Goal: Task Accomplishment & Management: Manage account settings

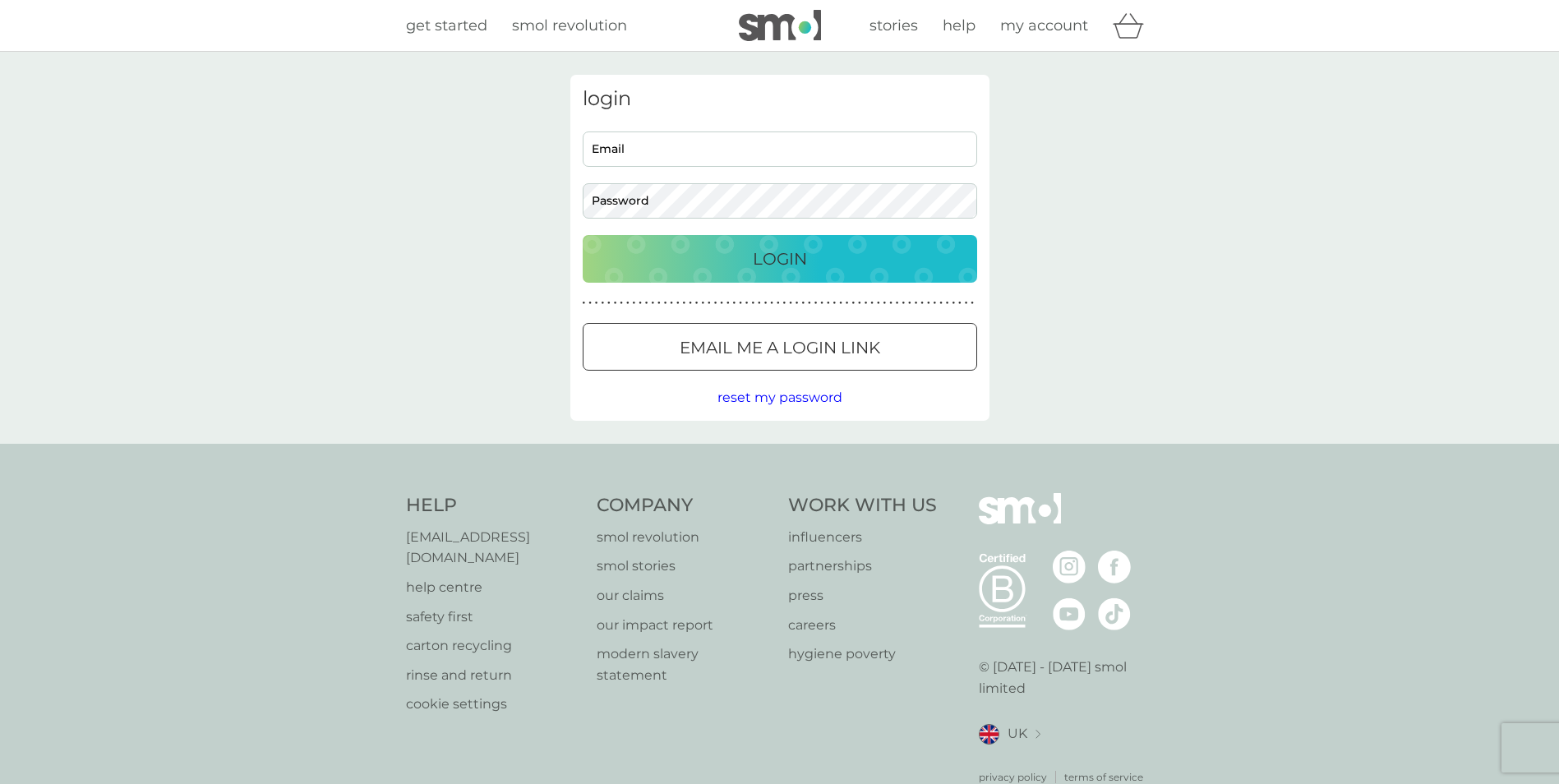
click at [636, 150] on input "Email" at bounding box center [780, 149] width 395 height 35
type input "fiona@tumbysutherlands.plus.com"
click at [770, 253] on p "Login" at bounding box center [780, 259] width 54 height 26
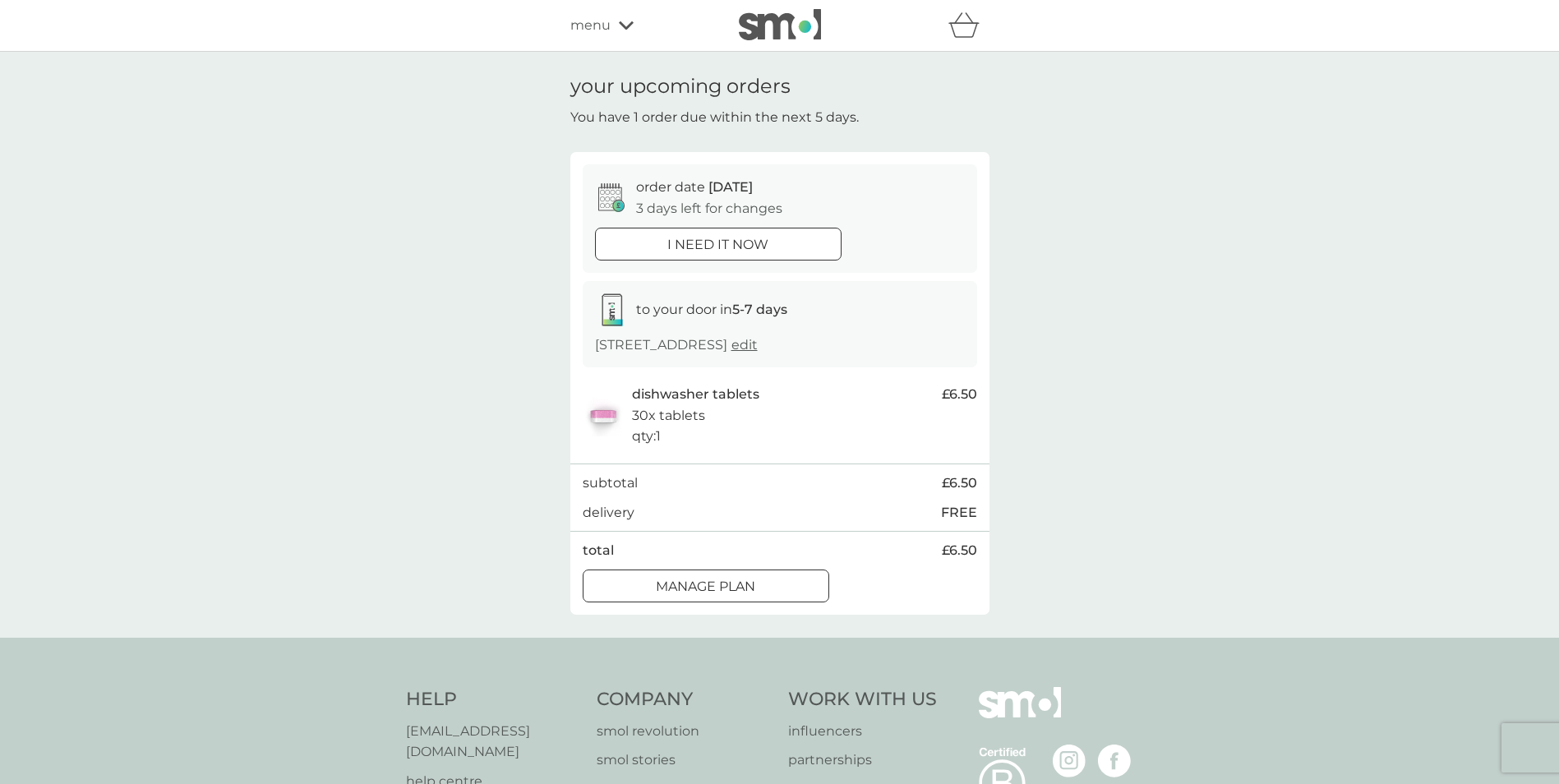
click at [659, 587] on p "Manage plan" at bounding box center [705, 587] width 100 height 22
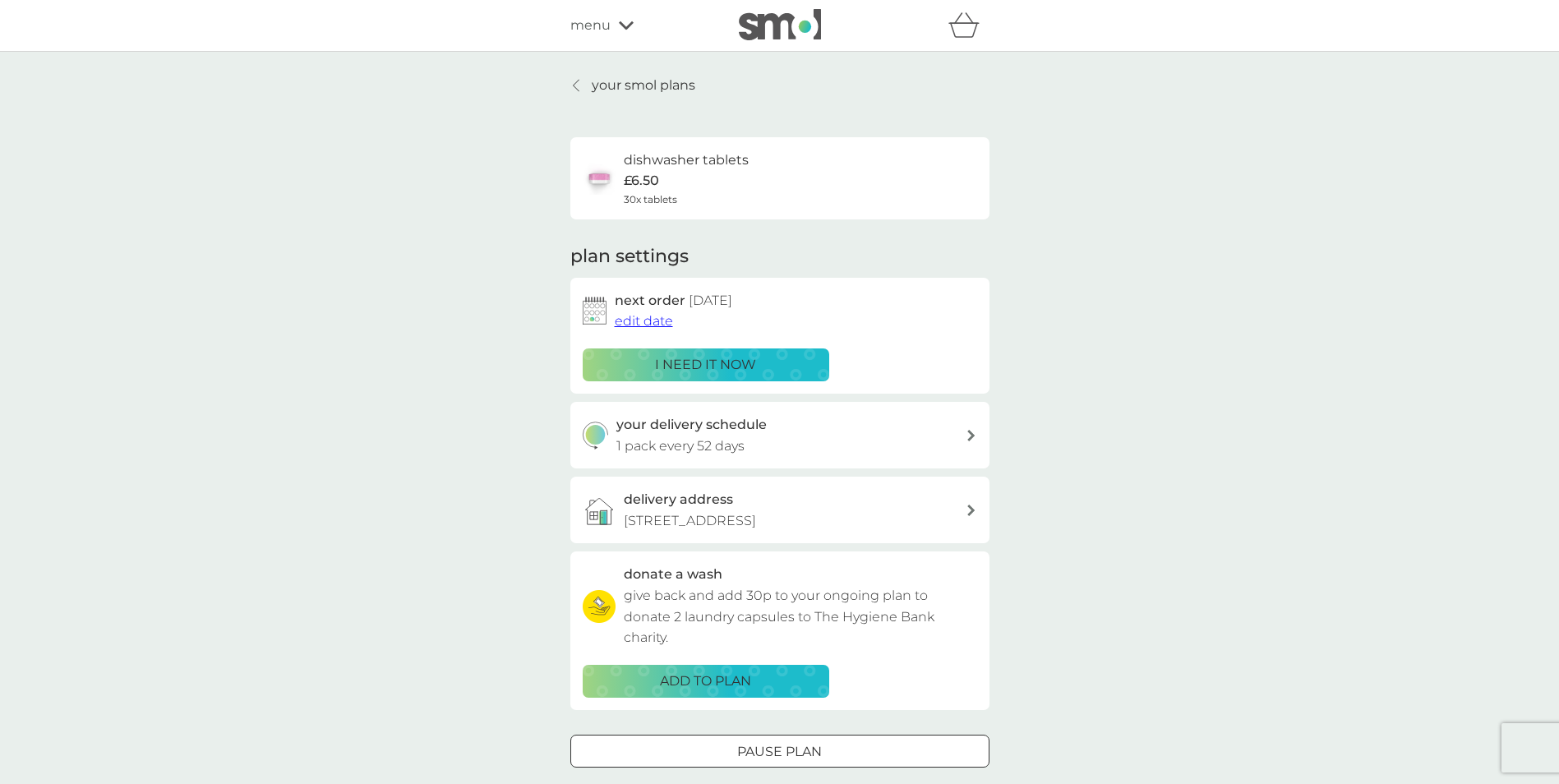
click at [645, 321] on span "edit date" at bounding box center [644, 320] width 59 height 16
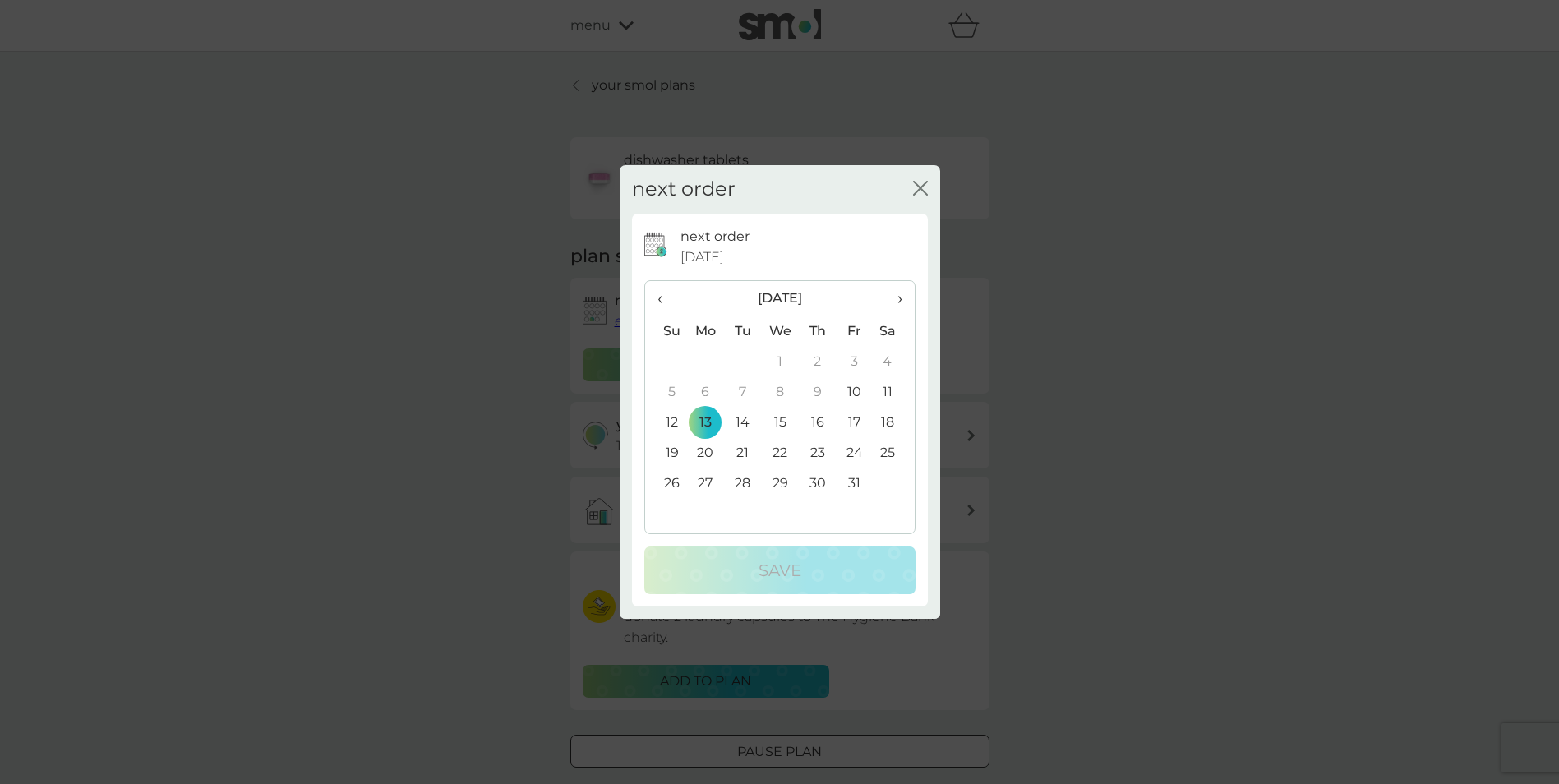
click at [902, 299] on span "›" at bounding box center [894, 298] width 17 height 34
click at [890, 480] on td "31" at bounding box center [893, 484] width 41 height 30
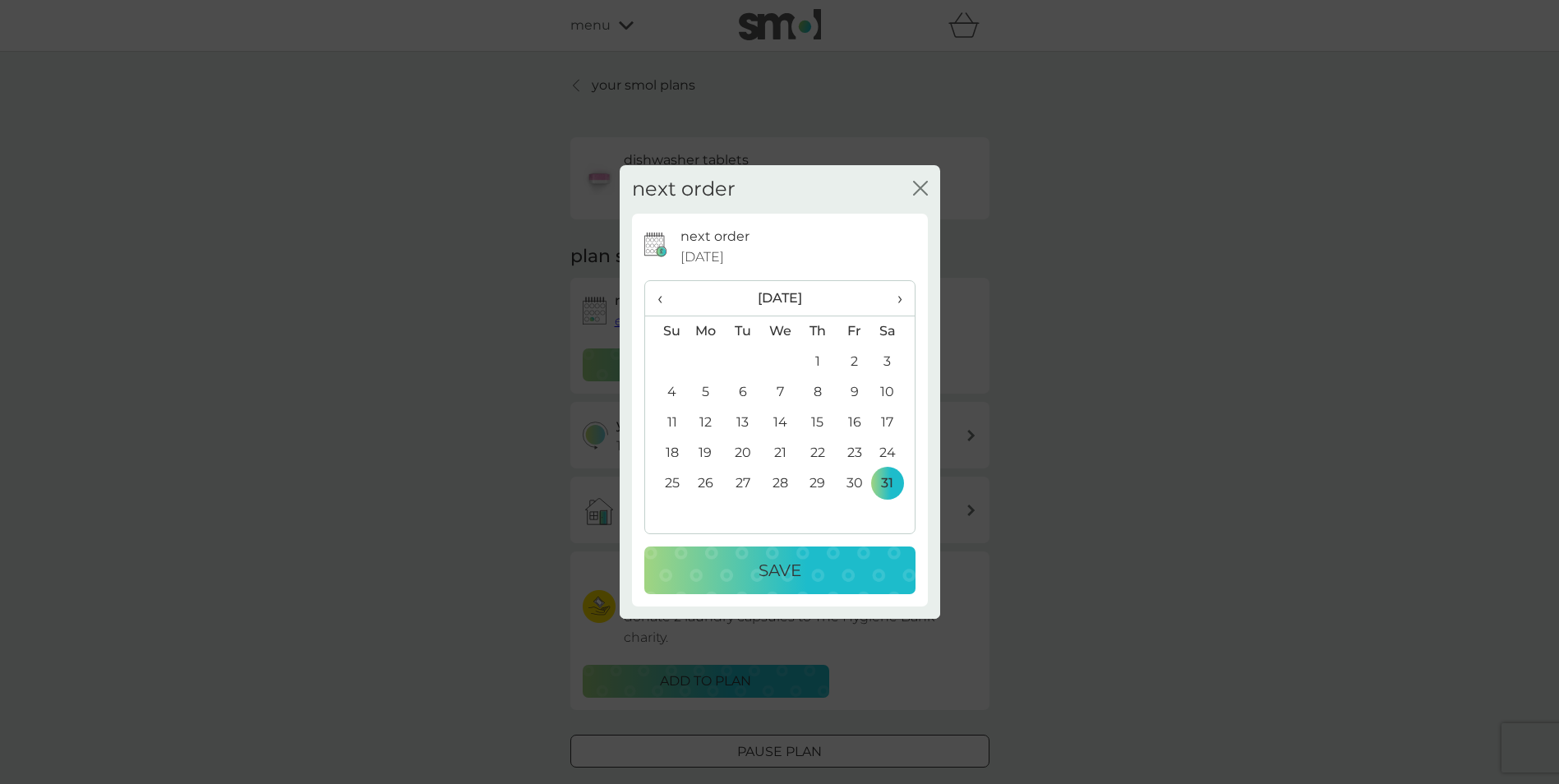
click at [762, 569] on p "Save" at bounding box center [780, 570] width 43 height 26
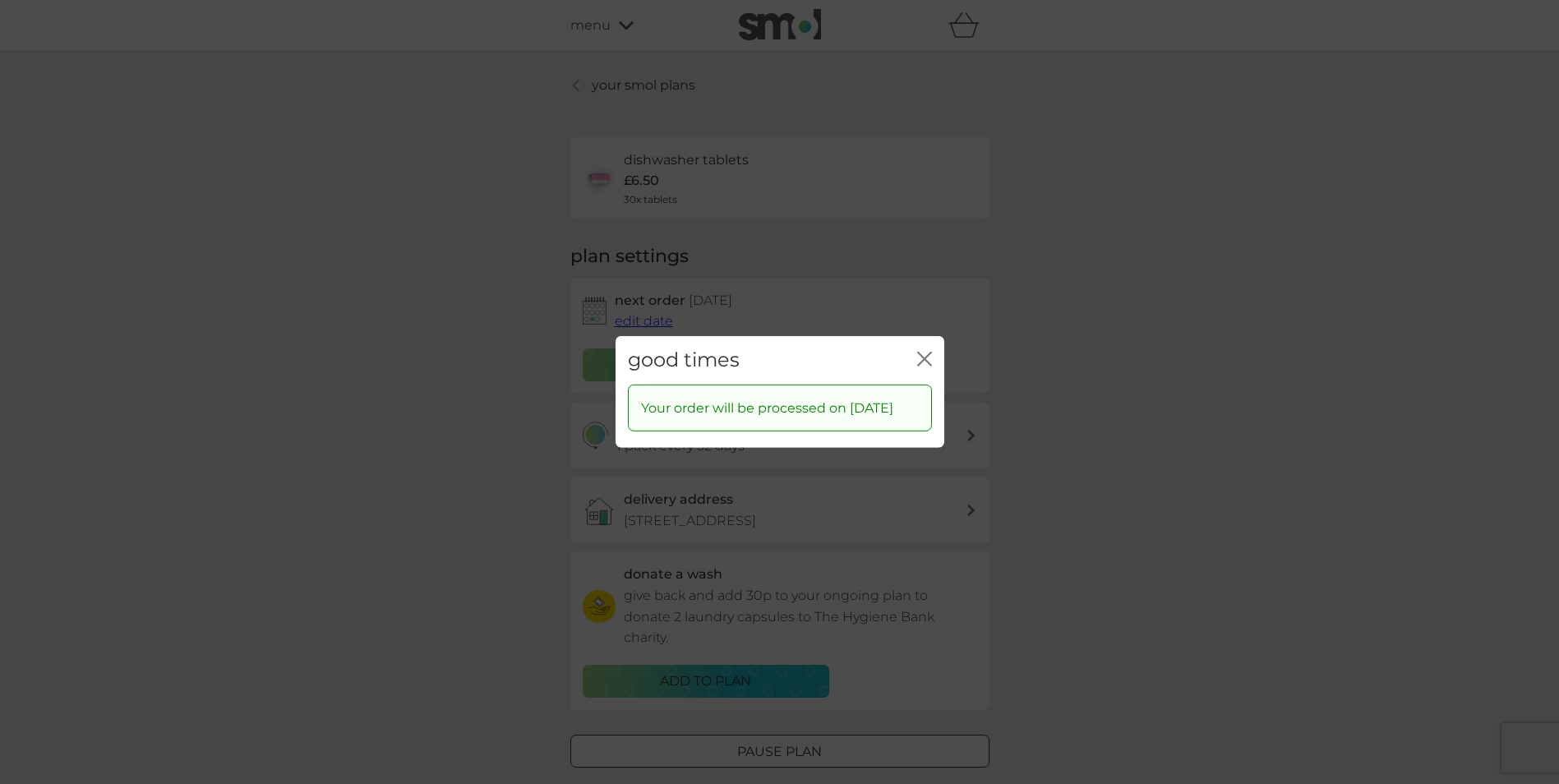
click at [931, 351] on icon "close" at bounding box center [925, 359] width 15 height 15
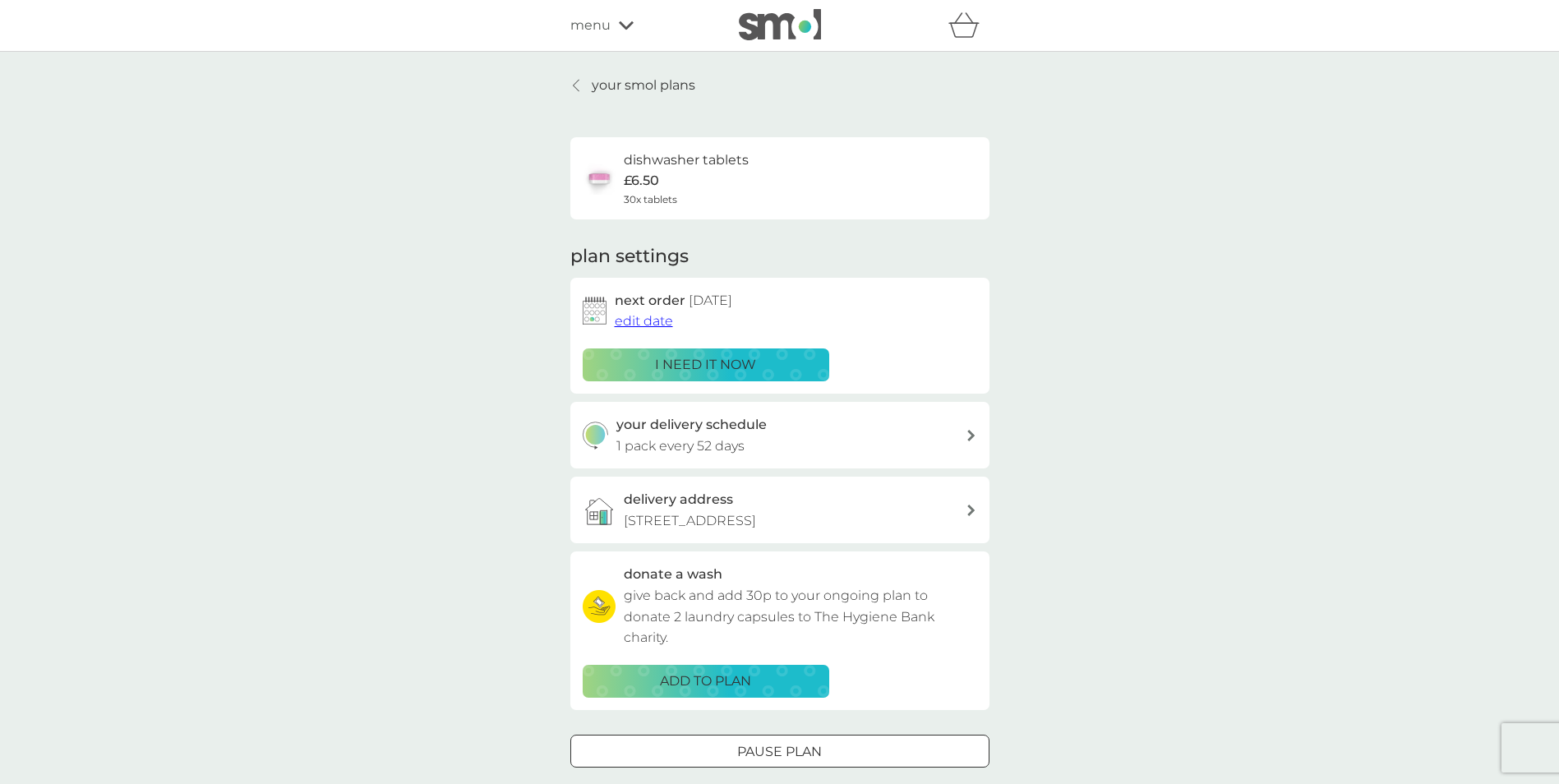
click at [605, 84] on p "your smol plans" at bounding box center [644, 85] width 104 height 22
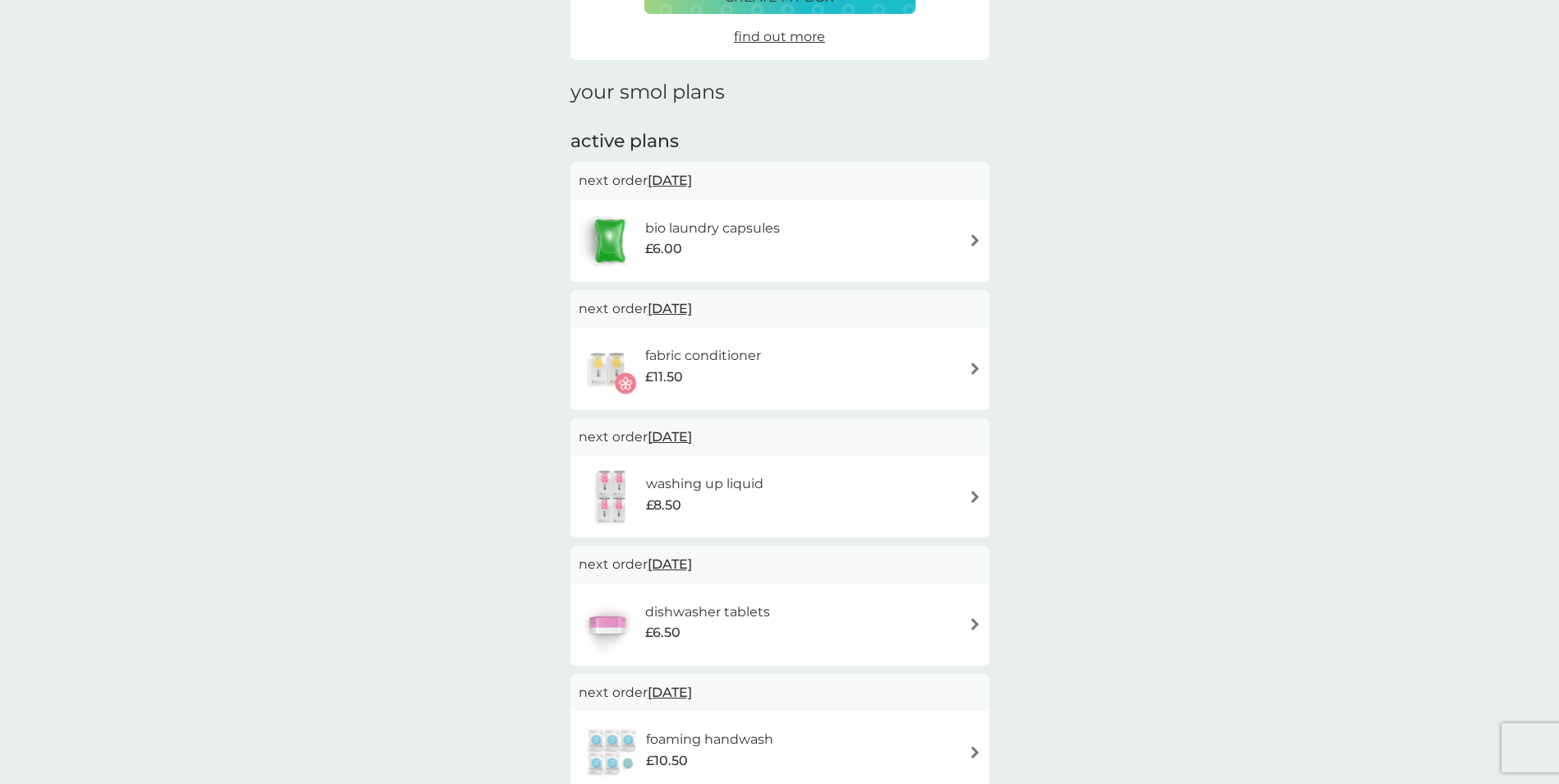
scroll to position [247, 0]
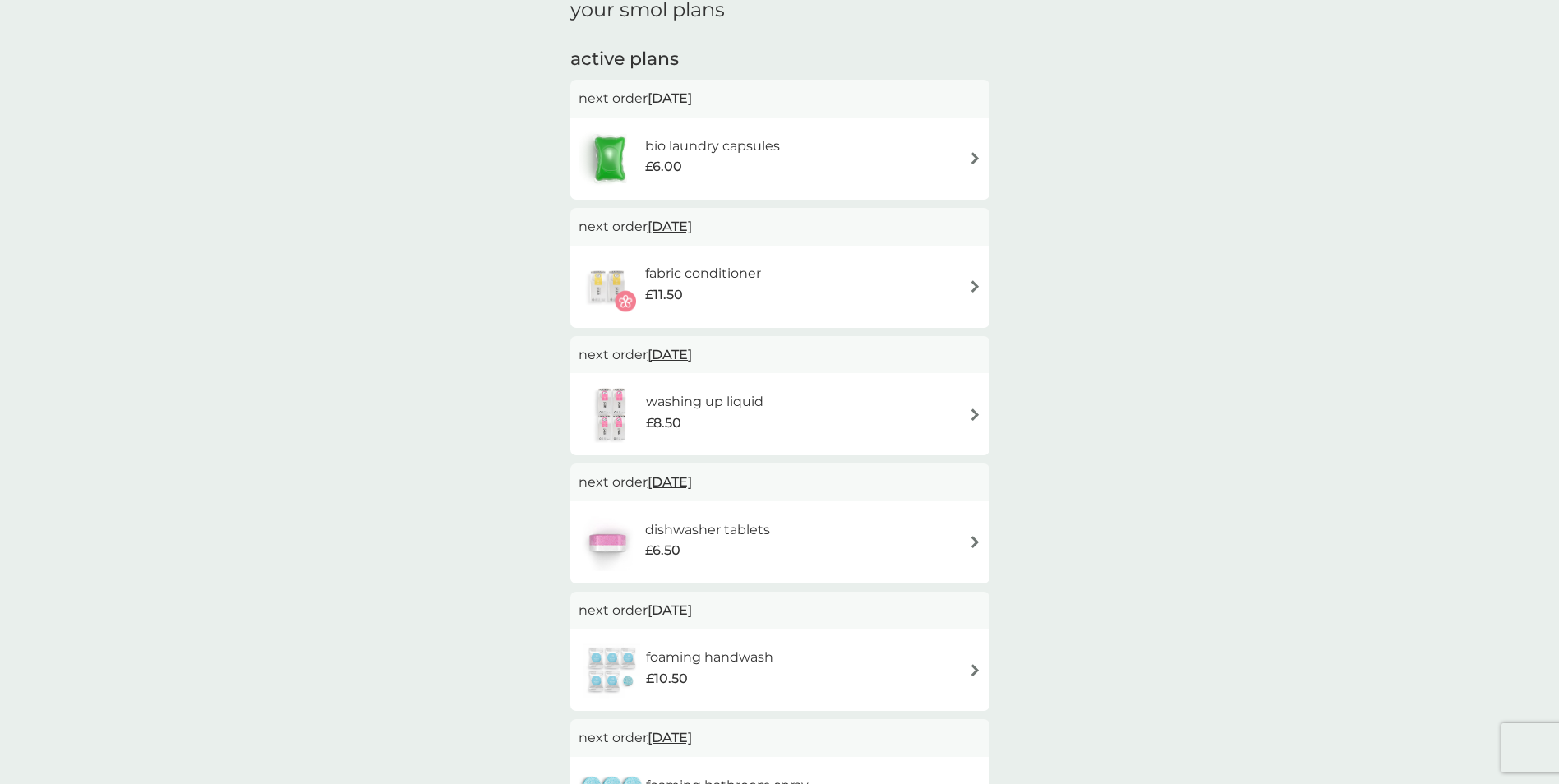
click at [681, 230] on span "21 Nov 2025" at bounding box center [669, 226] width 44 height 32
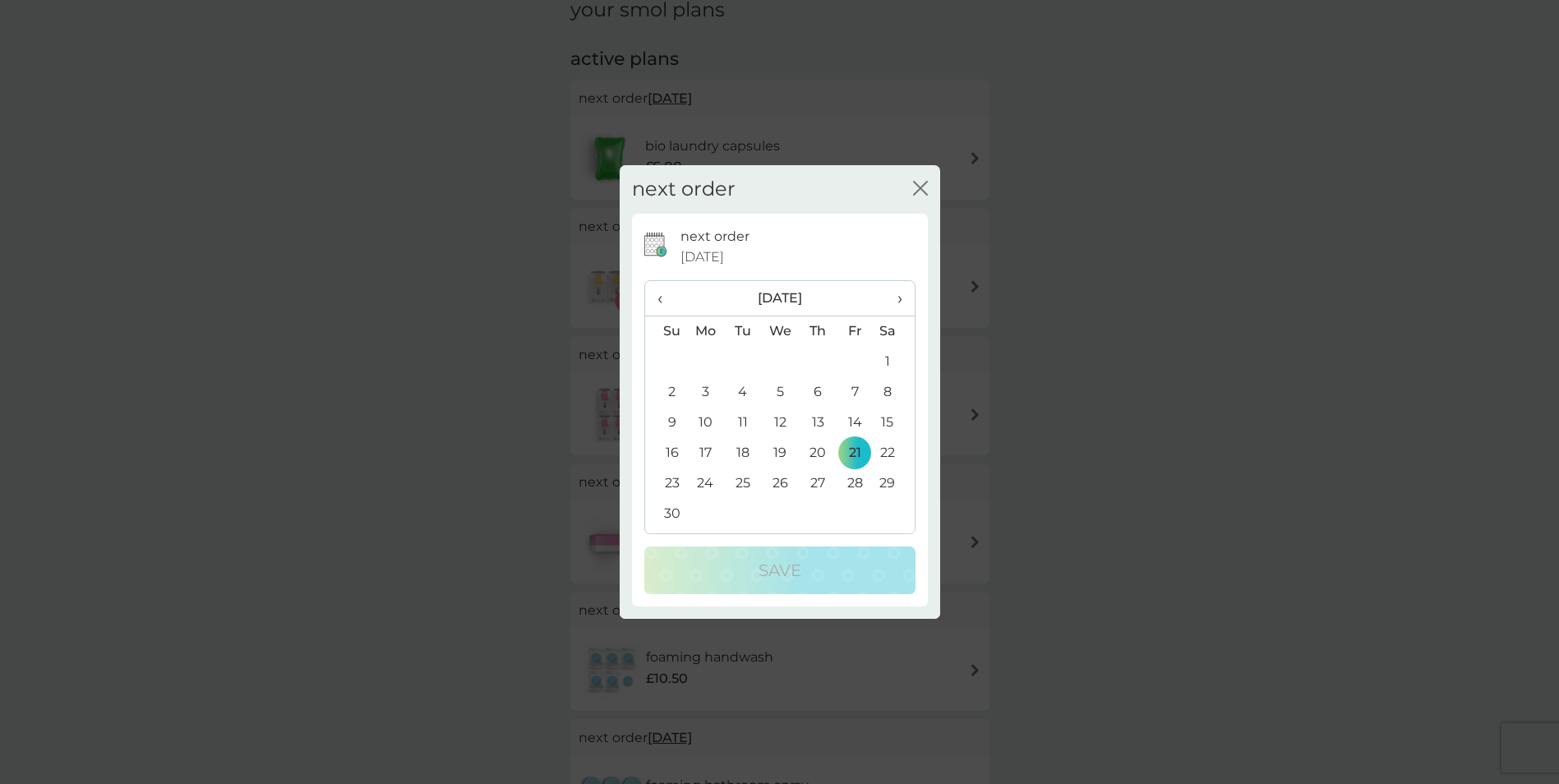
click at [659, 299] on span "‹" at bounding box center [666, 298] width 18 height 34
click at [741, 453] on td "21" at bounding box center [742, 453] width 37 height 30
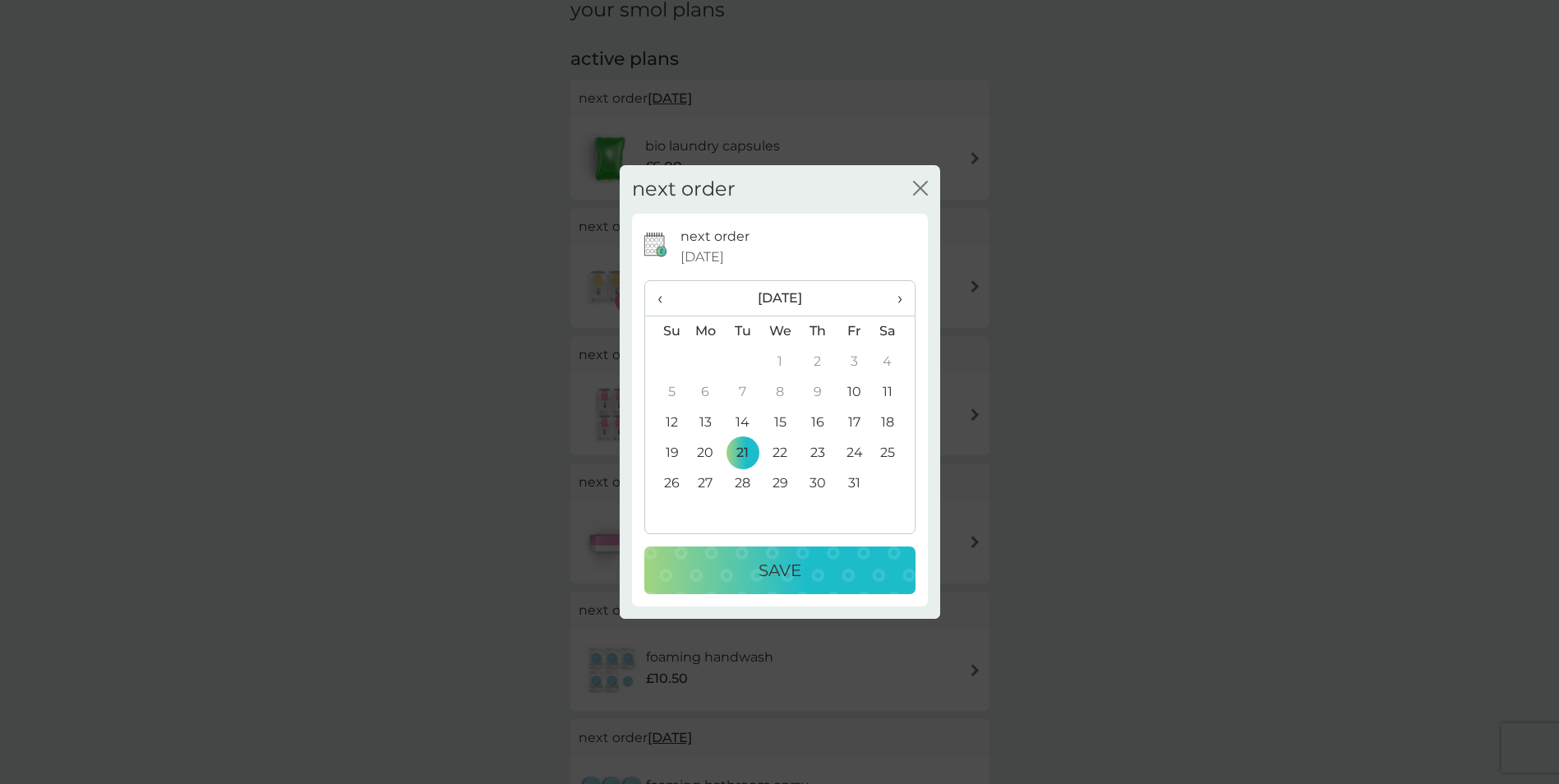
click at [769, 574] on p "Save" at bounding box center [780, 570] width 43 height 26
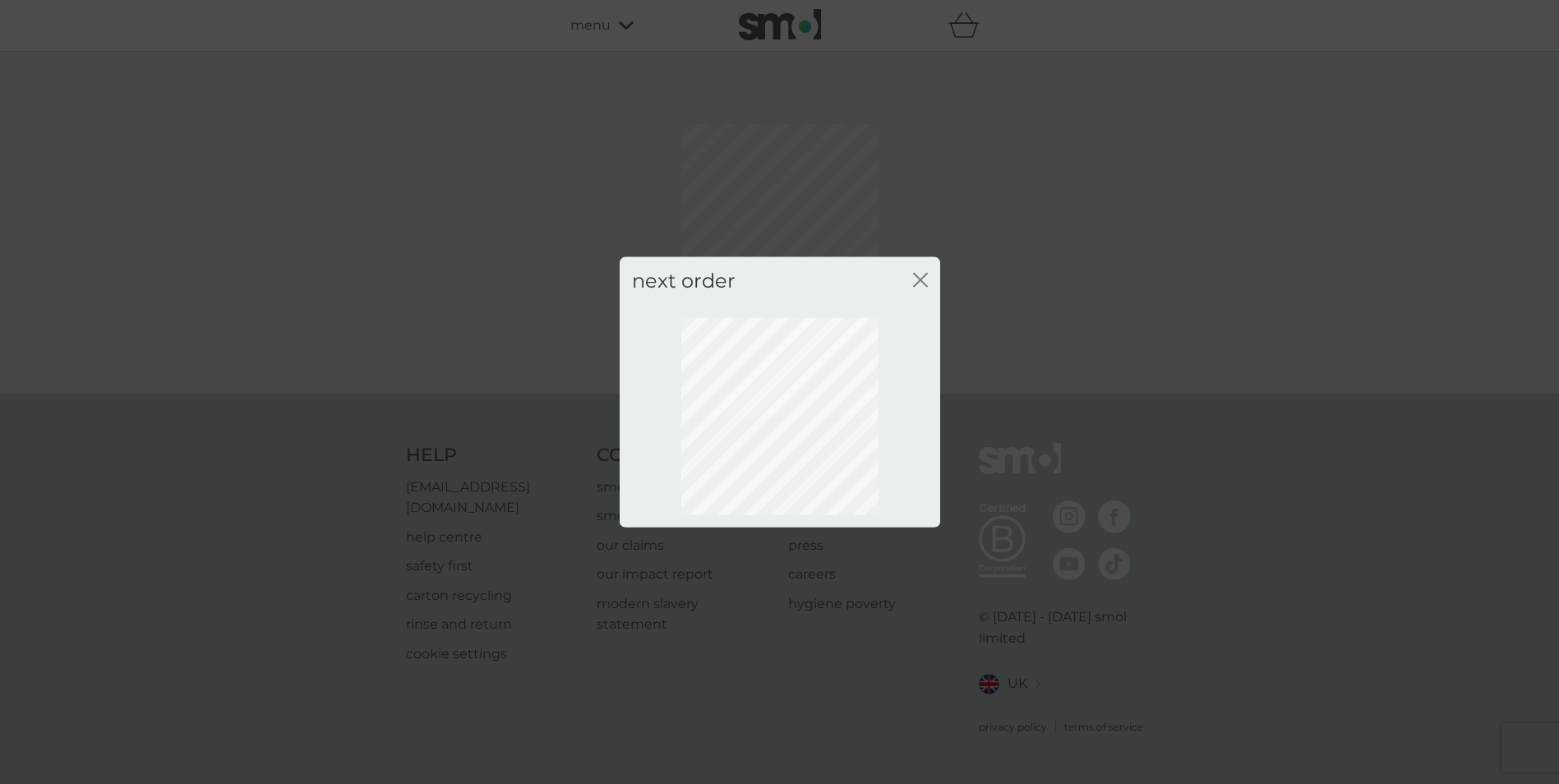
scroll to position [0, 0]
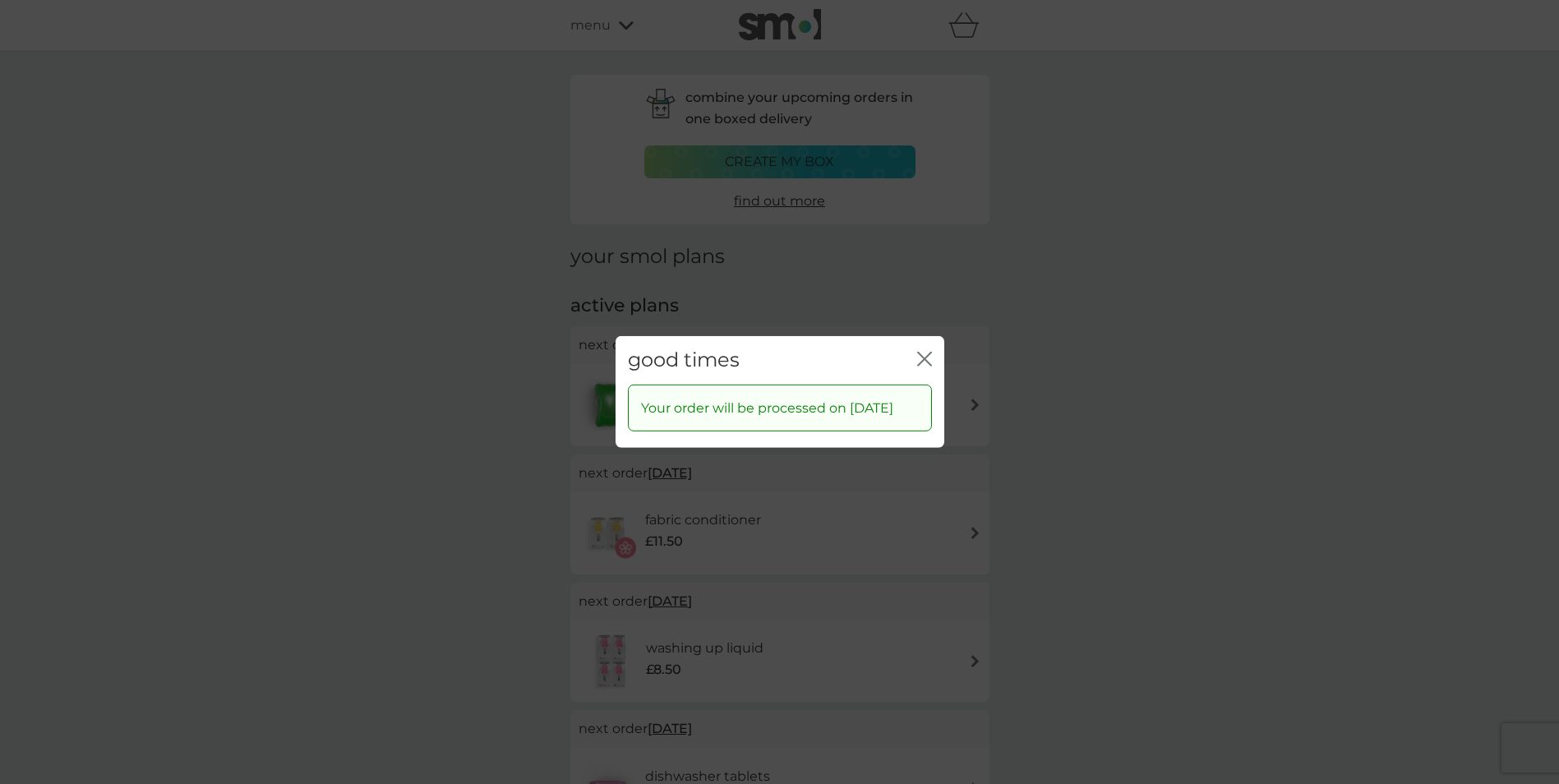
click at [924, 351] on icon "close" at bounding box center [925, 359] width 15 height 15
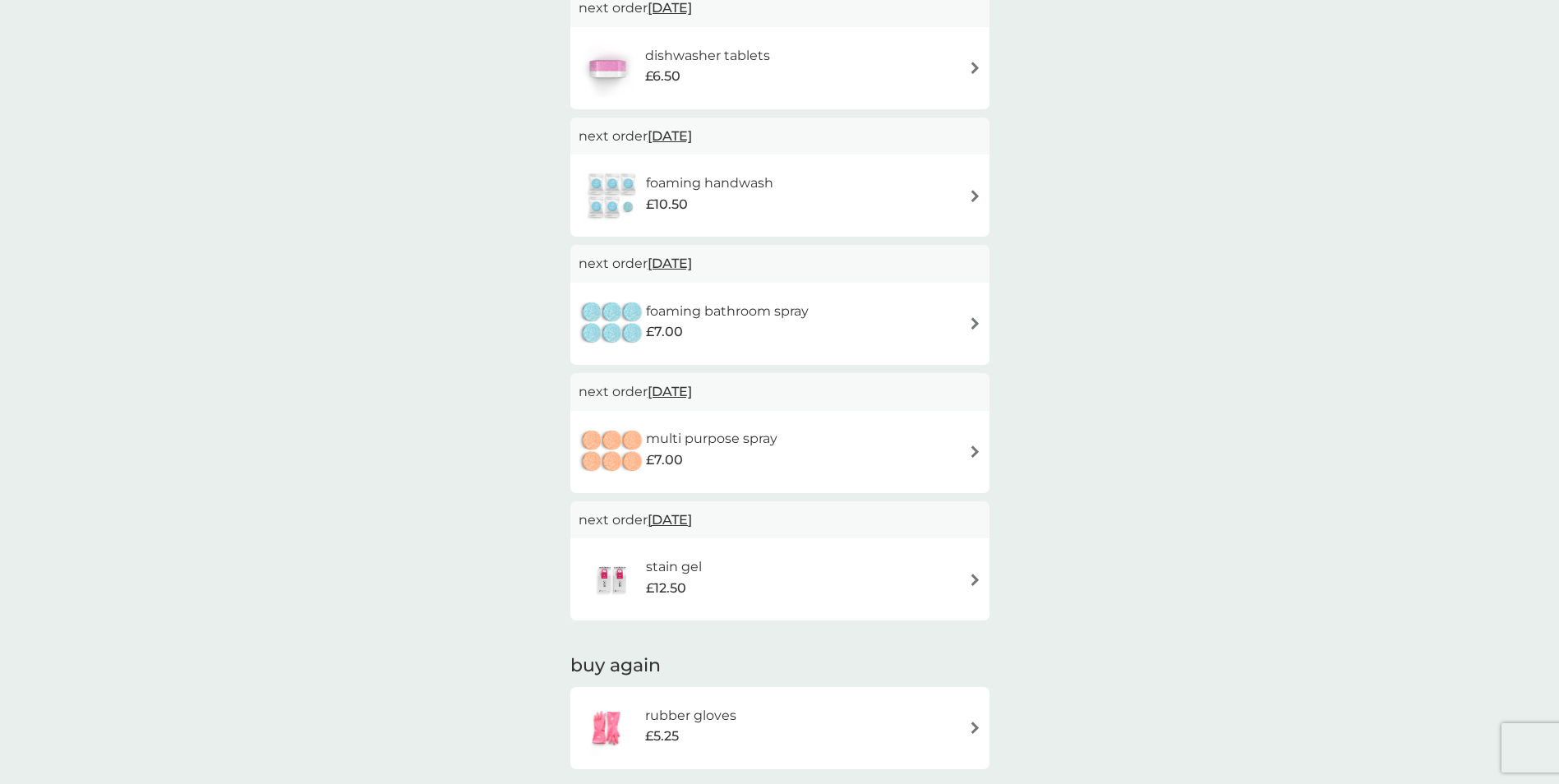
scroll to position [740, 0]
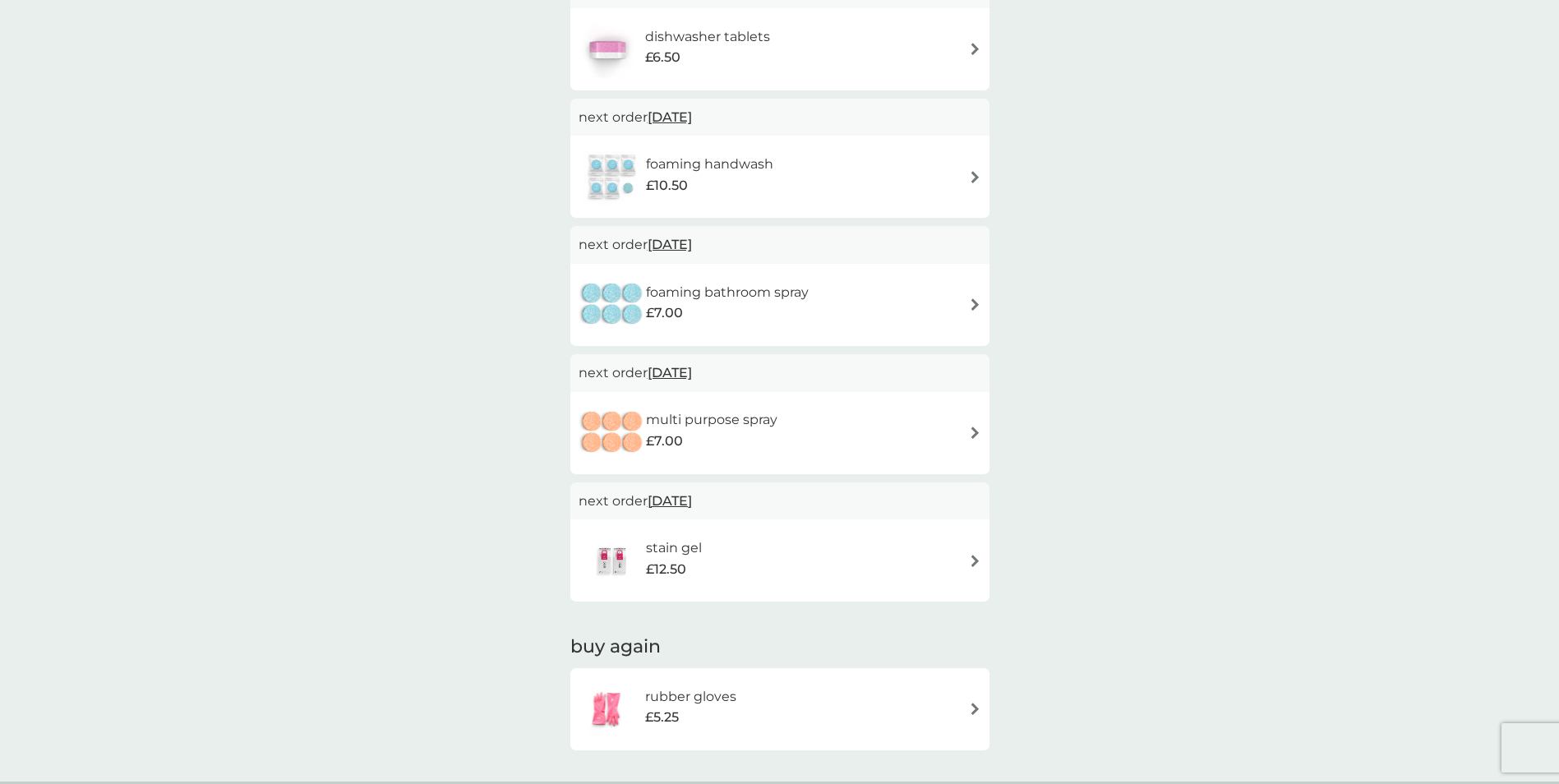
click at [690, 500] on span "25 Jan 2027" at bounding box center [669, 501] width 44 height 32
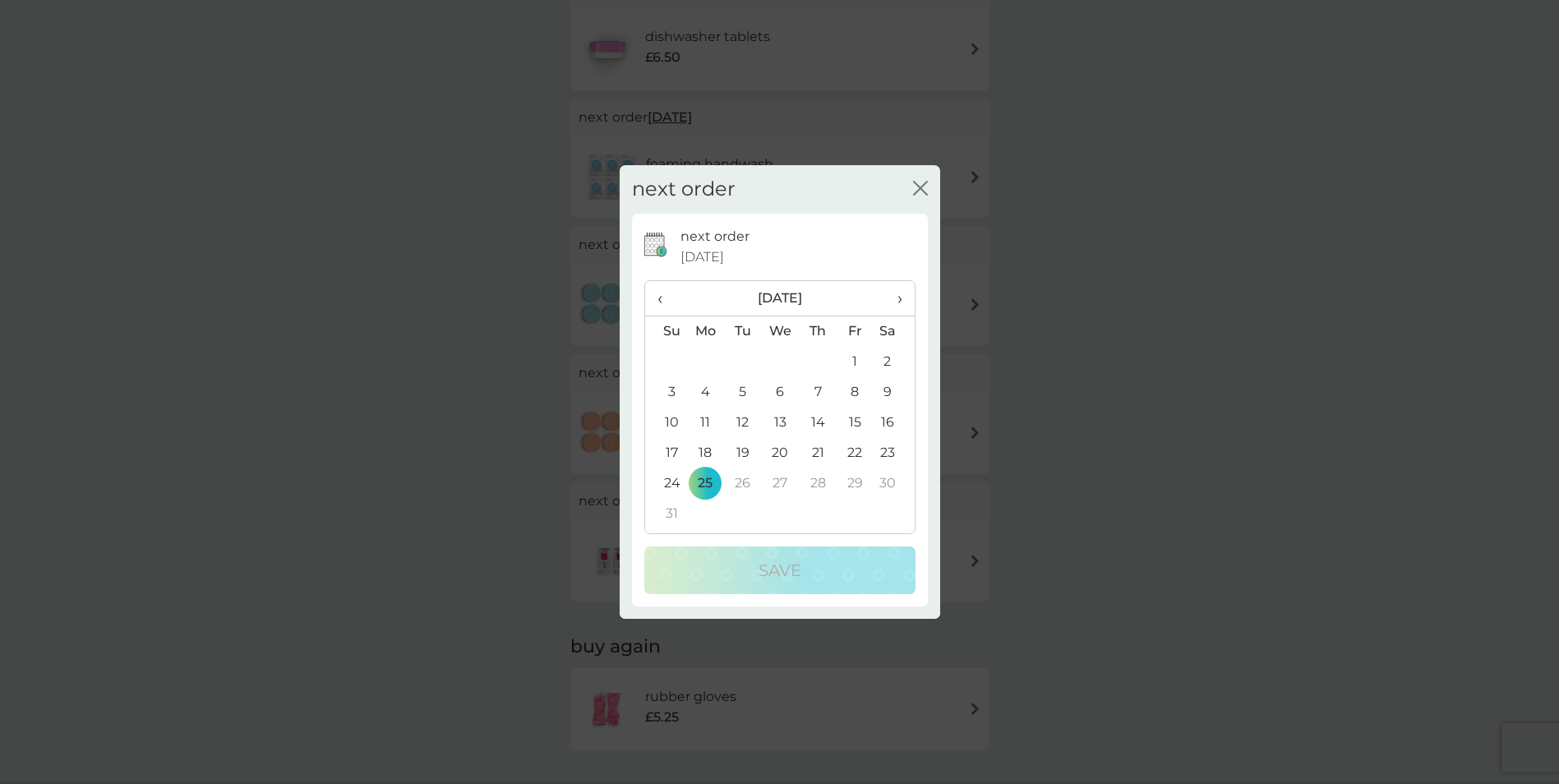
click at [423, 335] on div "next order close next order 25 Jan 2027 ‹ January 2027 › Su Mo Tu We Th Fr Sa 2…" at bounding box center [779, 392] width 1559 height 784
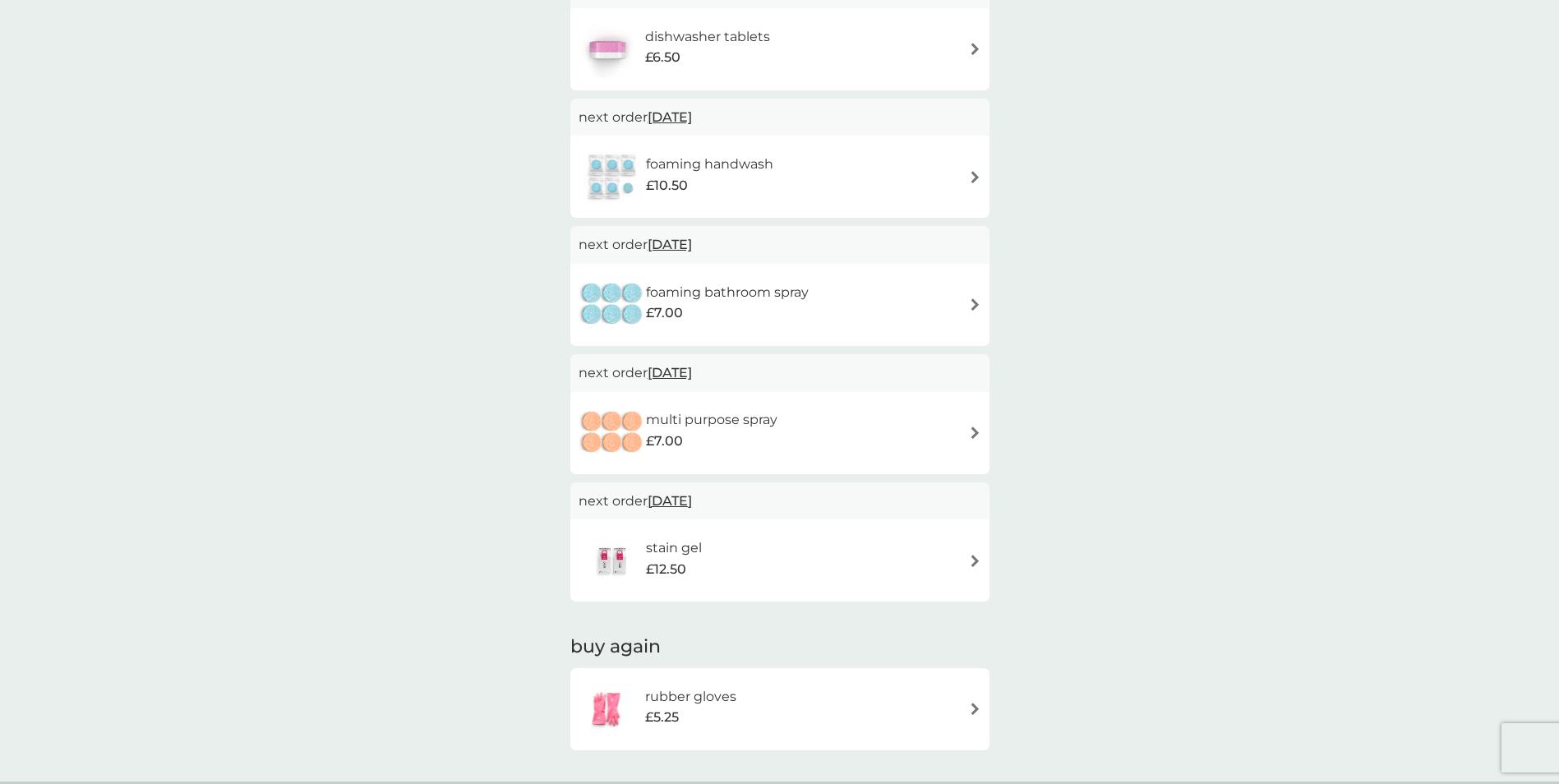
click at [685, 505] on span "25 Jan 2027" at bounding box center [669, 501] width 44 height 32
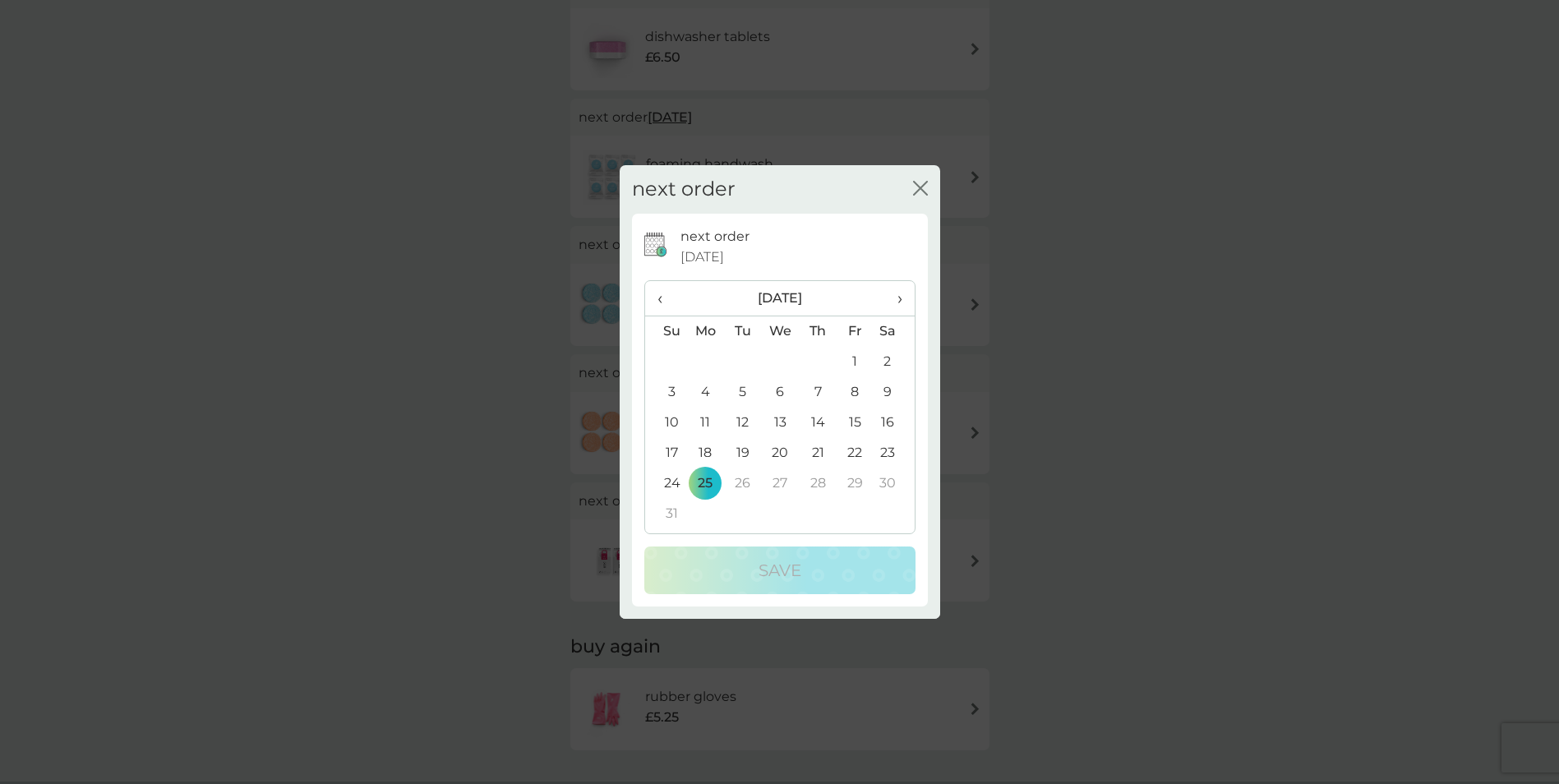
click at [658, 299] on span "‹" at bounding box center [666, 298] width 18 height 34
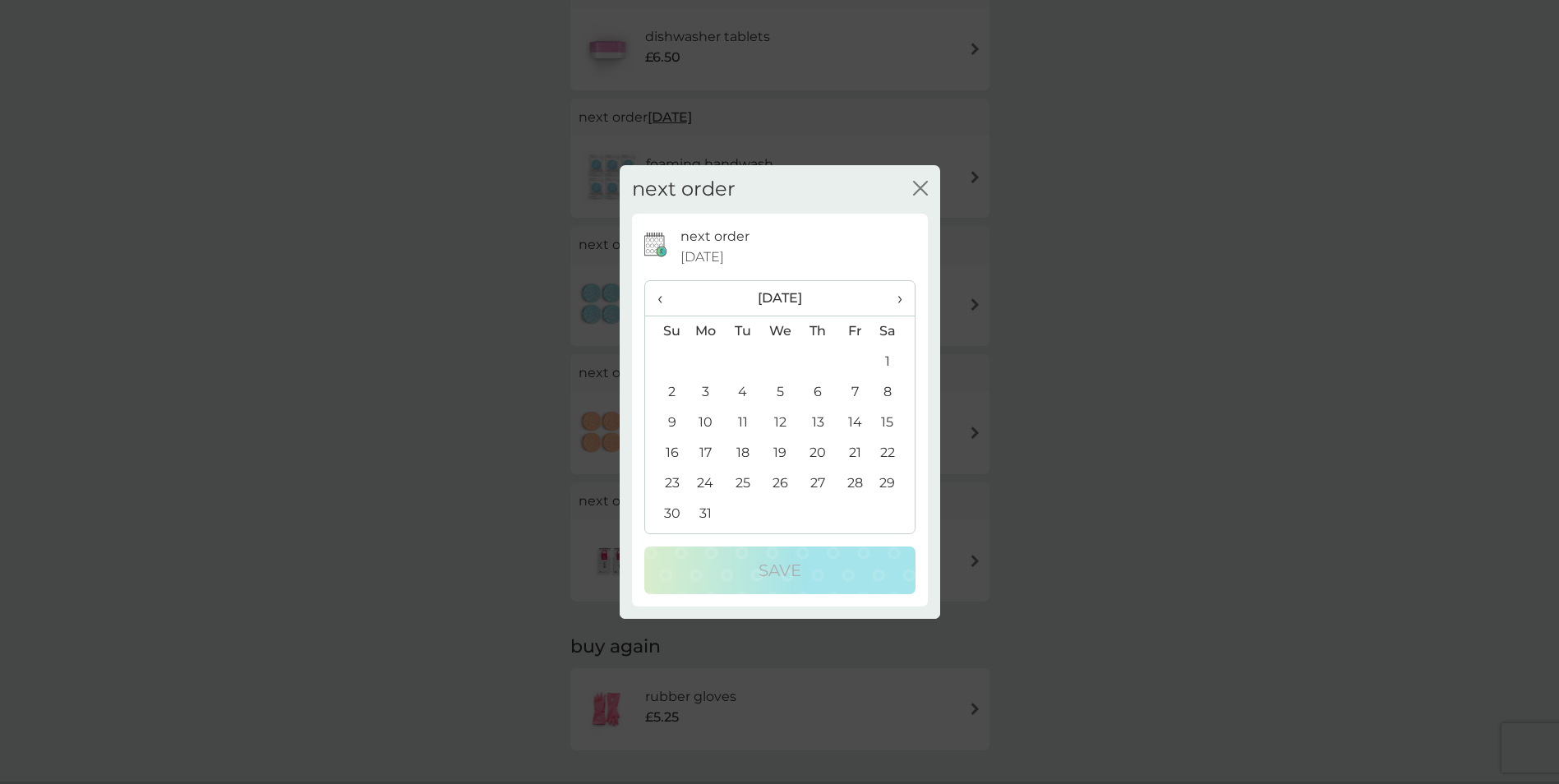
click at [658, 299] on span "‹" at bounding box center [666, 298] width 18 height 34
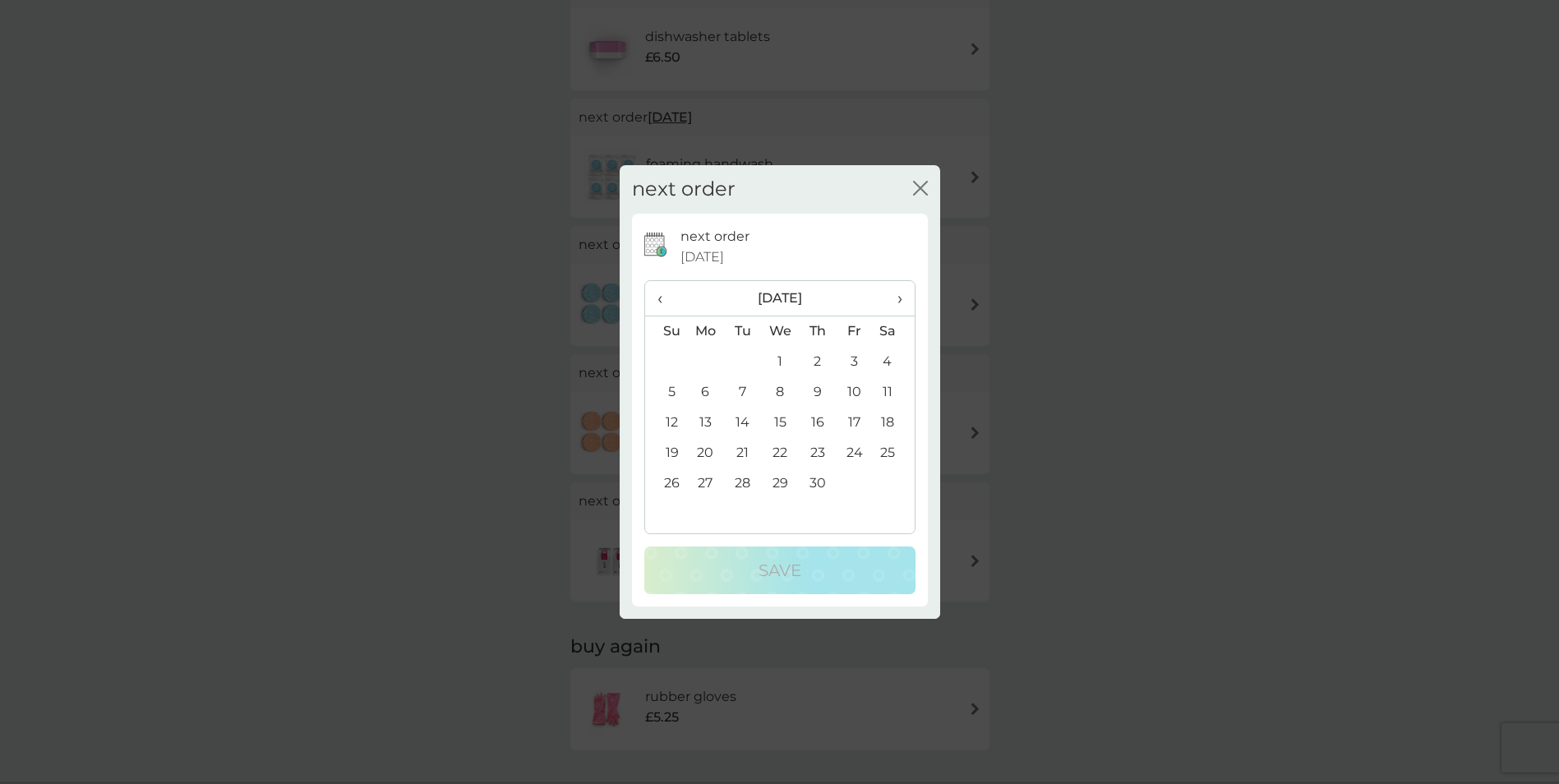
click at [658, 299] on span "‹" at bounding box center [666, 298] width 18 height 34
click at [671, 510] on td "30" at bounding box center [666, 514] width 42 height 30
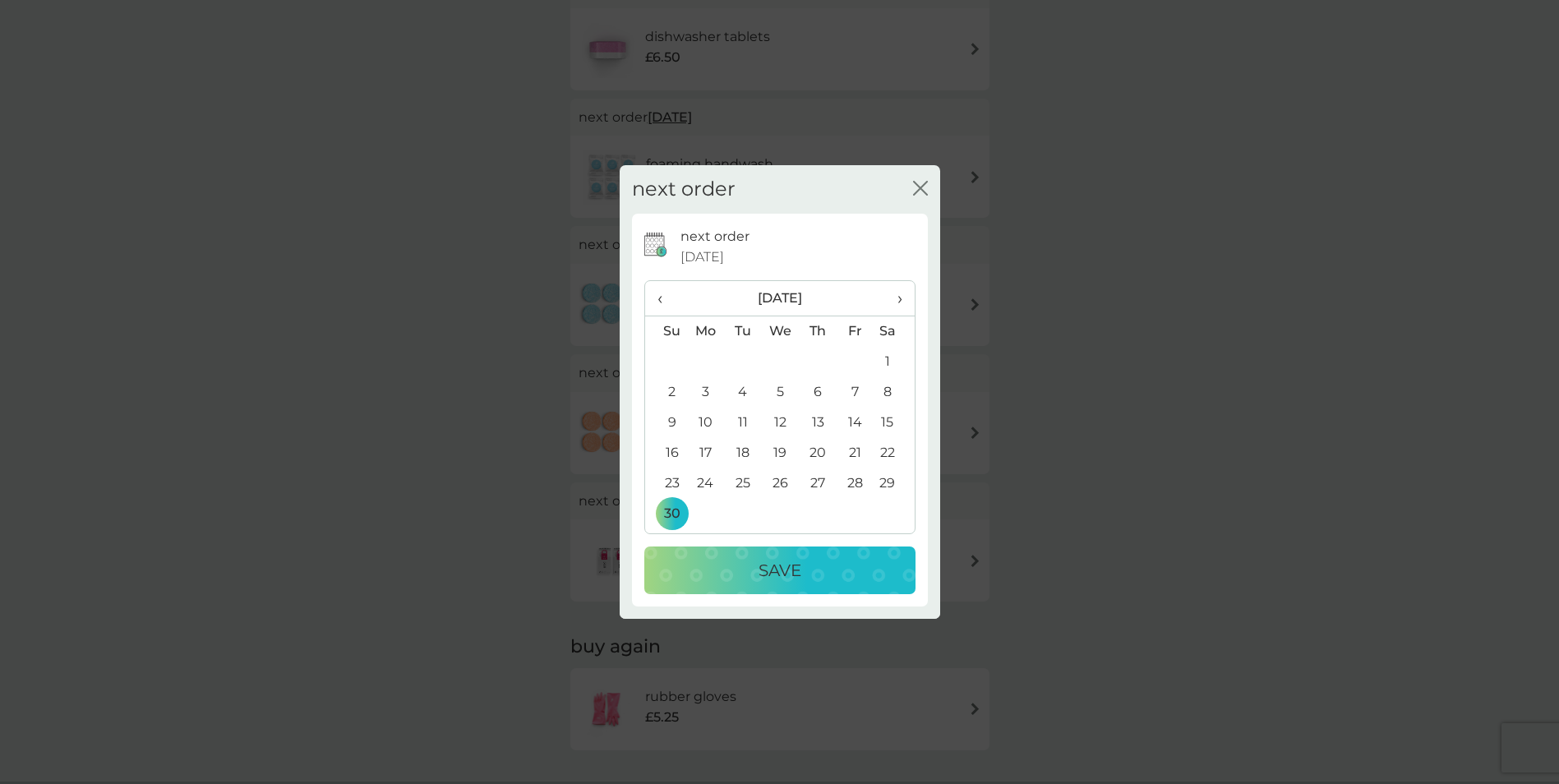
click at [731, 576] on div "Save" at bounding box center [780, 570] width 238 height 26
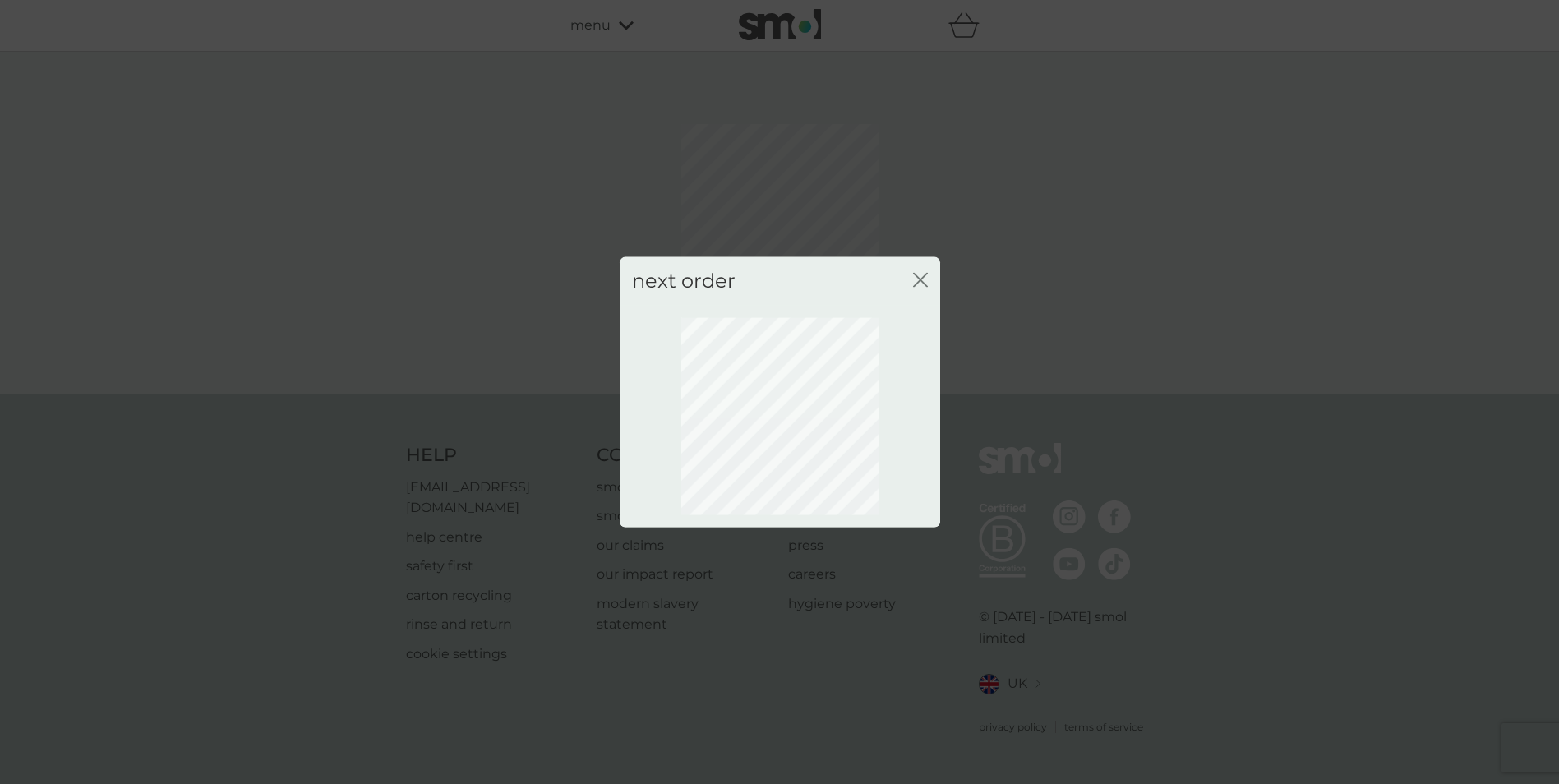
scroll to position [0, 0]
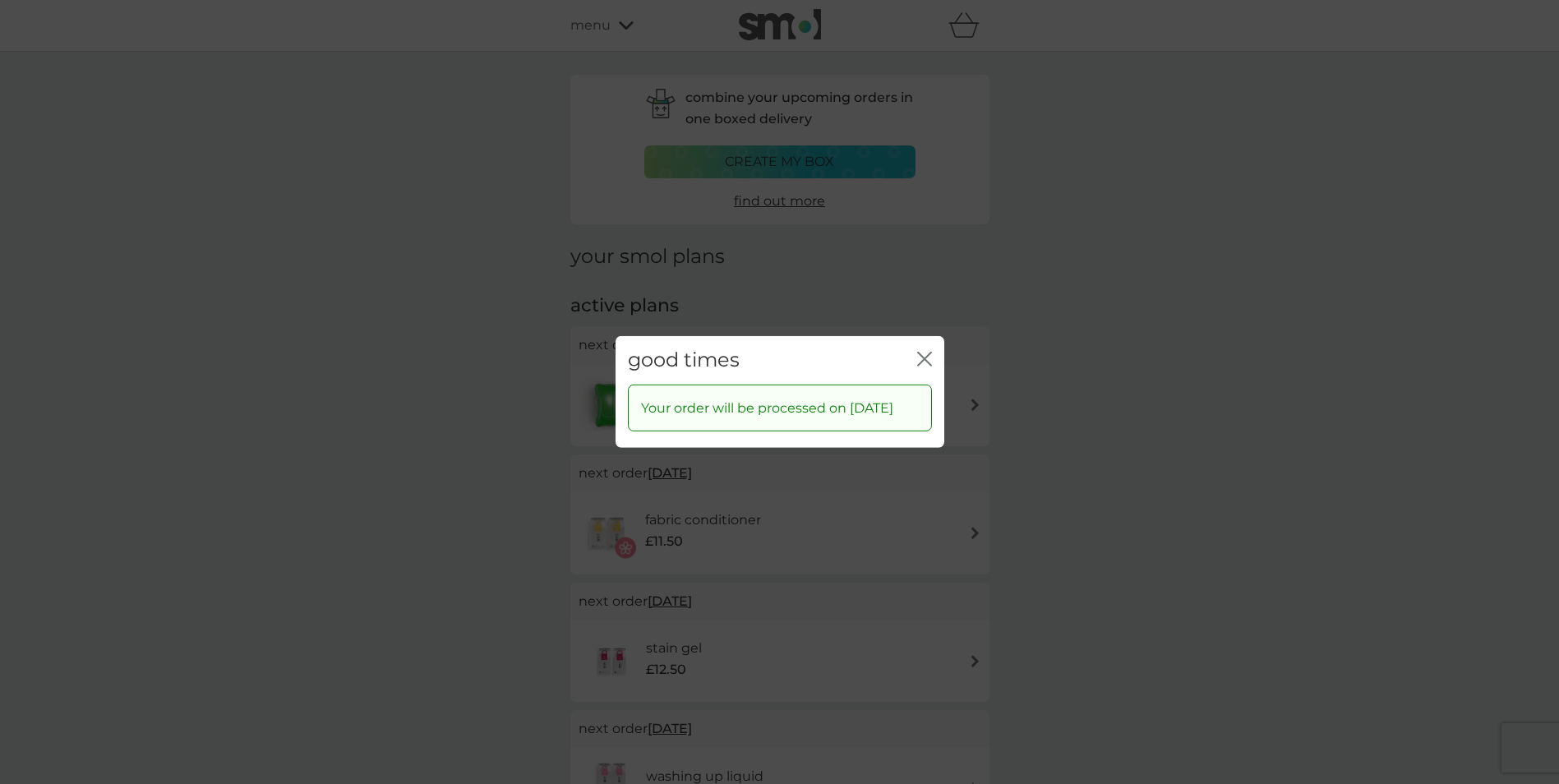
click at [921, 351] on icon "close" at bounding box center [925, 359] width 15 height 15
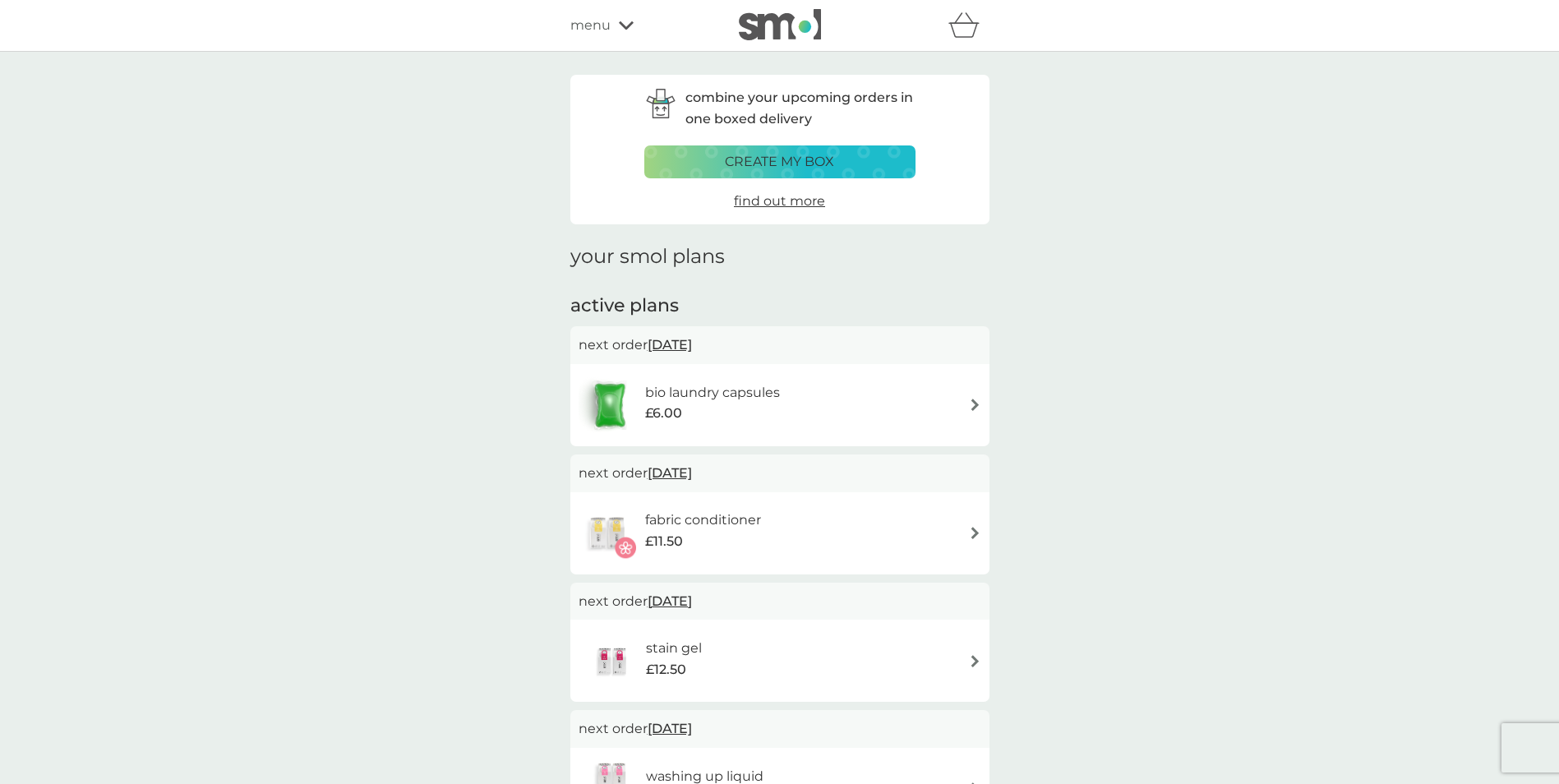
click at [582, 25] on span "menu" at bounding box center [591, 26] width 40 height 22
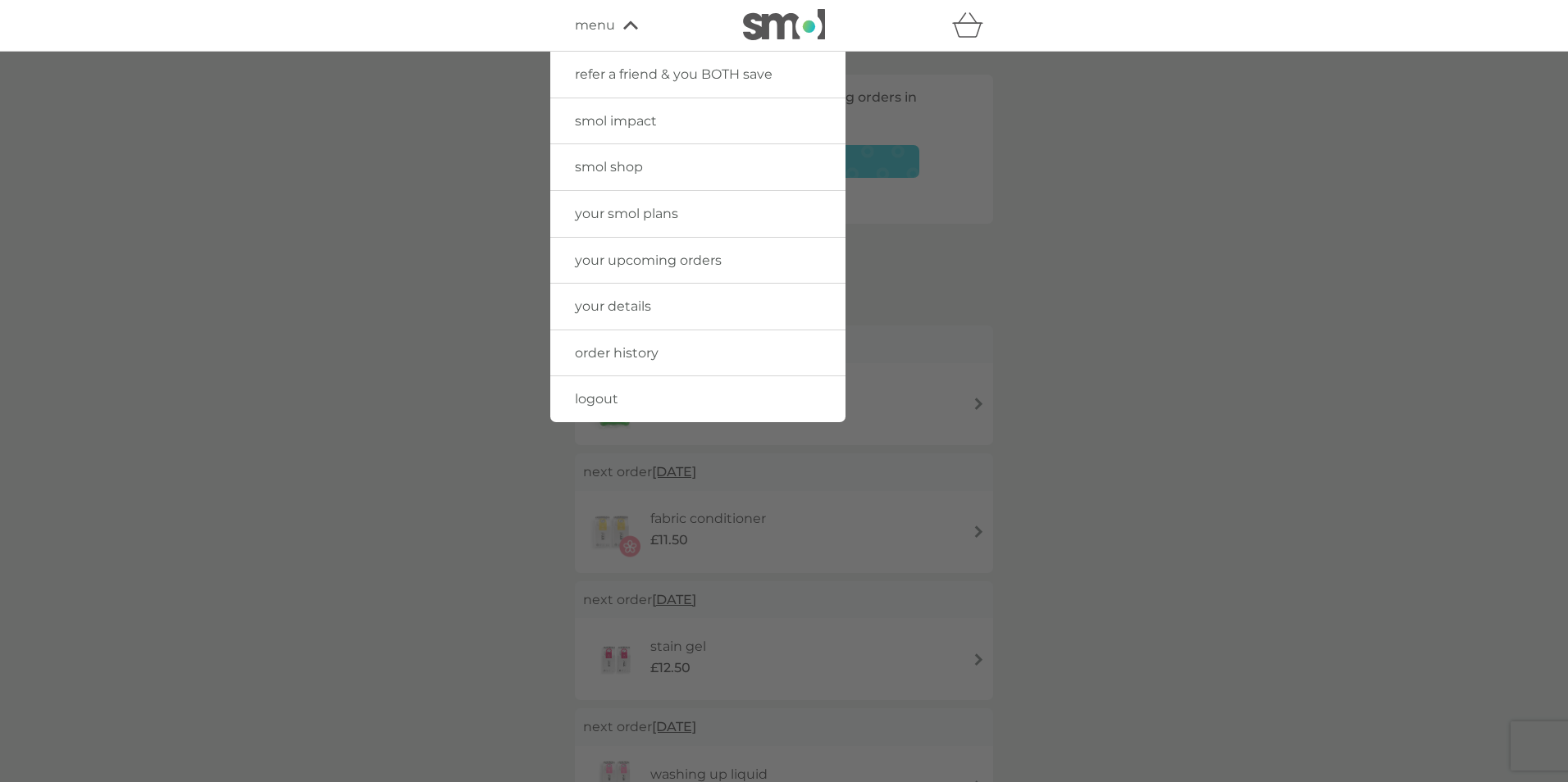
click at [597, 164] on span "smol shop" at bounding box center [609, 167] width 68 height 16
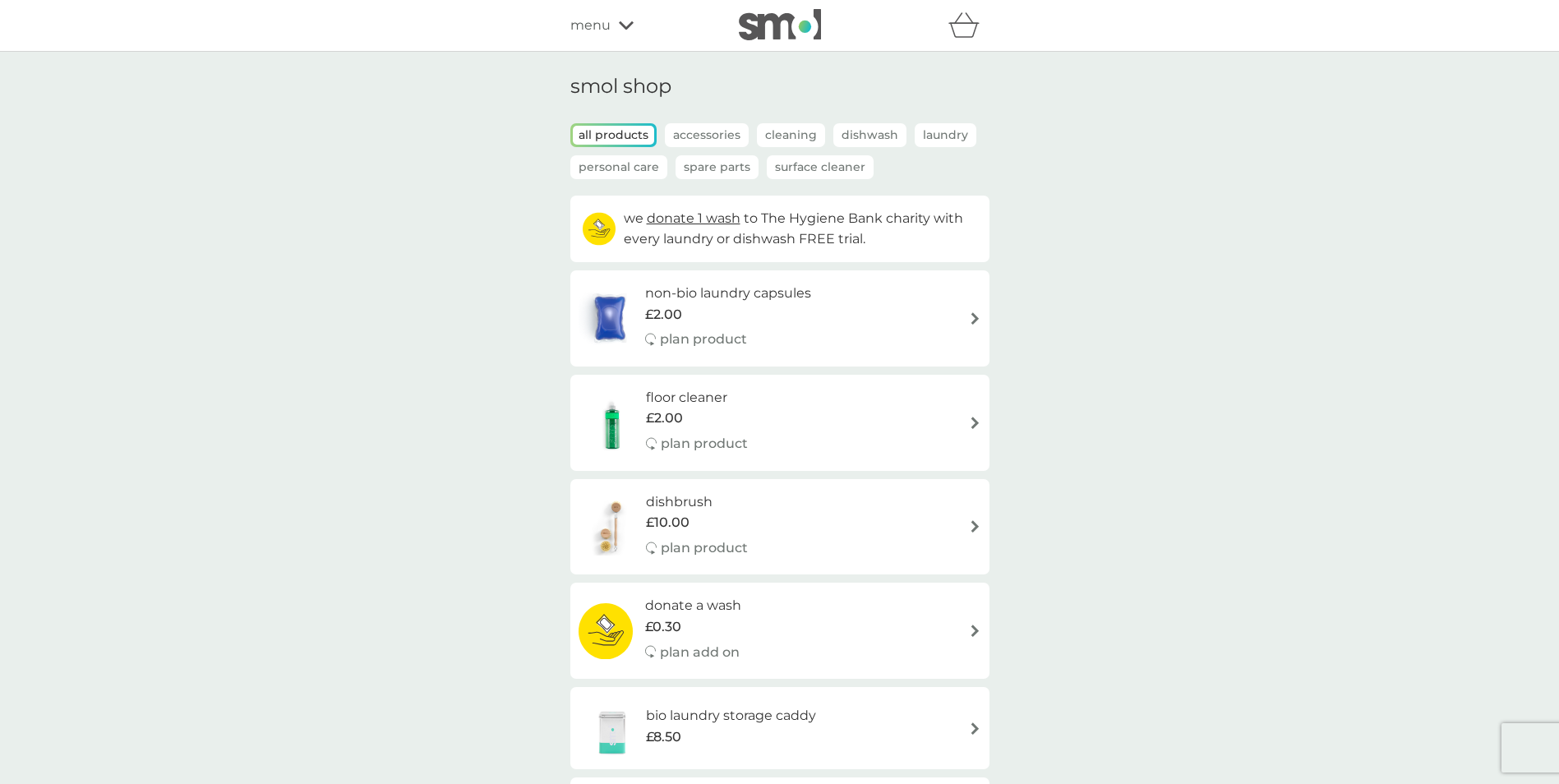
click at [592, 21] on span "menu" at bounding box center [591, 26] width 40 height 22
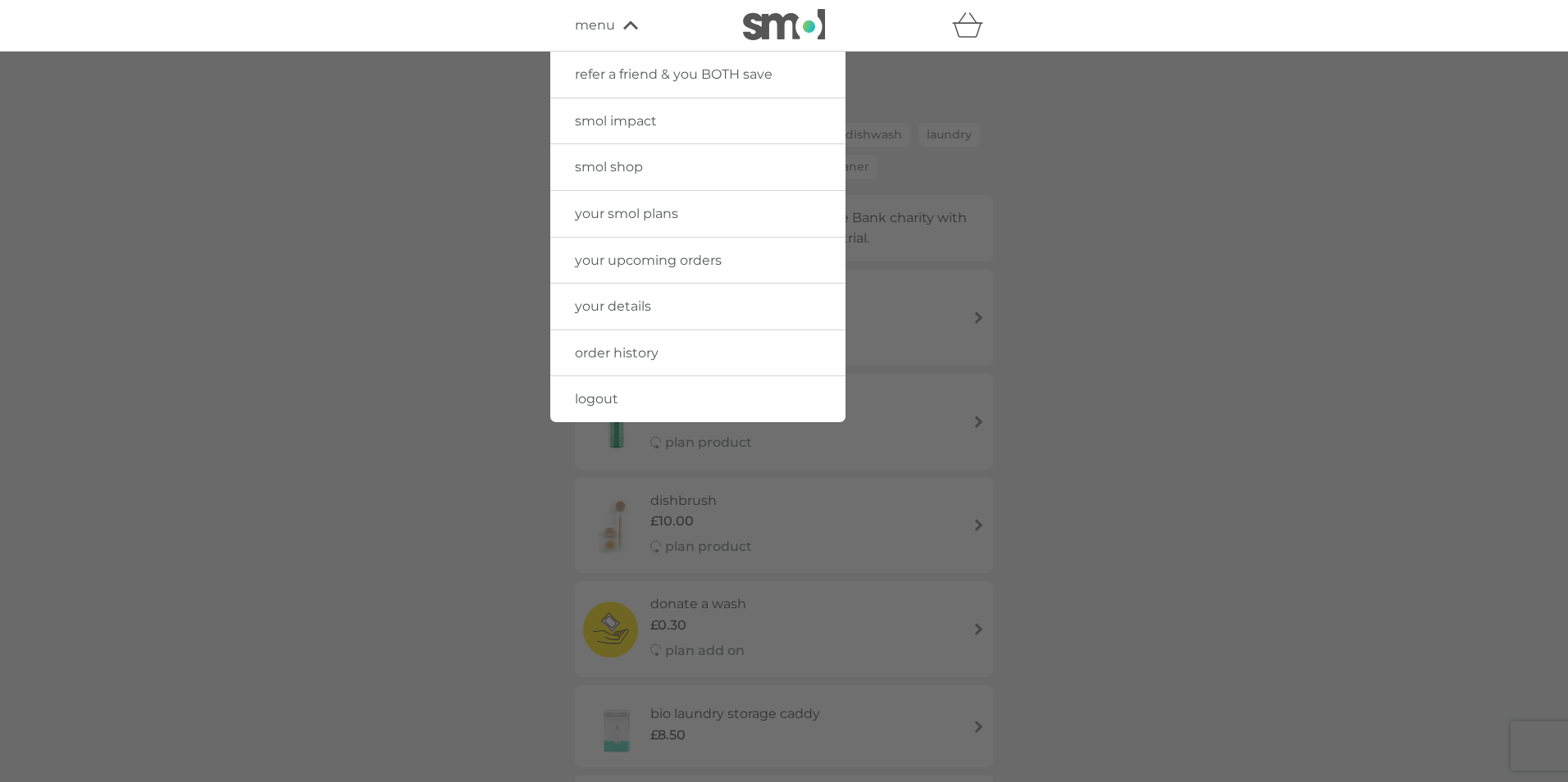
click at [601, 398] on span "logout" at bounding box center [597, 399] width 43 height 16
